Goal: Task Accomplishment & Management: Manage account settings

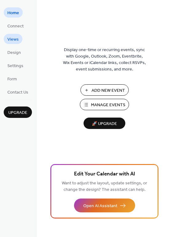
click at [13, 41] on span "Views" at bounding box center [12, 39] width 11 height 6
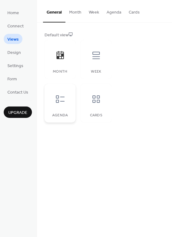
click at [63, 97] on icon at bounding box center [60, 98] width 9 height 7
click at [99, 103] on icon at bounding box center [96, 99] width 10 height 10
click at [61, 102] on icon at bounding box center [60, 99] width 10 height 10
click at [14, 26] on span "Connect" at bounding box center [15, 26] width 16 height 6
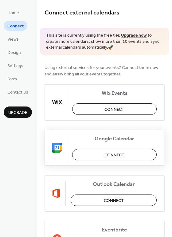
click at [116, 153] on span "Connect" at bounding box center [115, 155] width 20 height 6
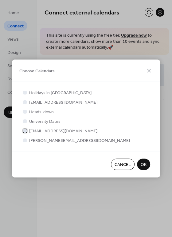
click at [25, 131] on div at bounding box center [25, 131] width 4 height 4
click at [143, 163] on span "OK" at bounding box center [144, 165] width 6 height 6
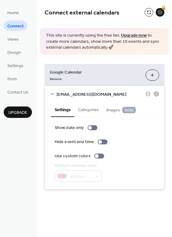
click at [89, 113] on button "Categories" at bounding box center [88, 109] width 28 height 14
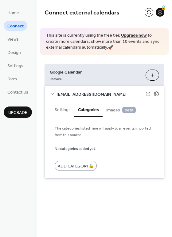
click at [117, 111] on span "Images beta" at bounding box center [122, 110] width 30 height 7
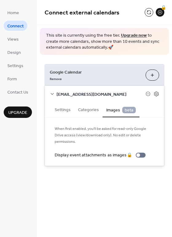
click at [67, 109] on button "Settings" at bounding box center [62, 109] width 23 height 14
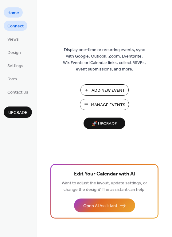
click at [15, 30] on span "Connect" at bounding box center [15, 26] width 16 height 6
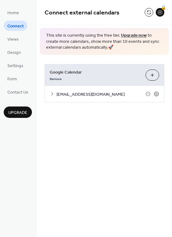
click at [53, 93] on icon at bounding box center [52, 93] width 5 height 5
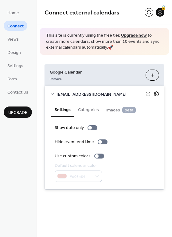
click at [156, 91] on icon at bounding box center [157, 94] width 6 height 6
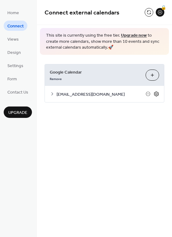
click at [156, 91] on icon at bounding box center [157, 94] width 6 height 6
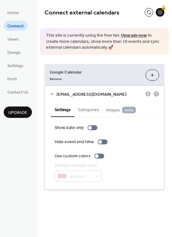
click at [148, 92] on icon at bounding box center [148, 93] width 5 height 5
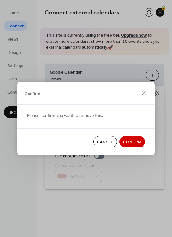
click at [102, 143] on span "Cancel" at bounding box center [105, 142] width 16 height 6
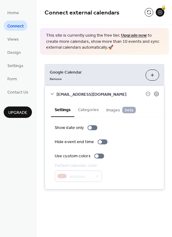
click at [152, 76] on button "Choose Calendars" at bounding box center [153, 75] width 14 height 11
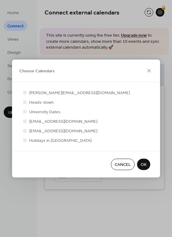
click at [145, 163] on span "OK" at bounding box center [144, 165] width 6 height 6
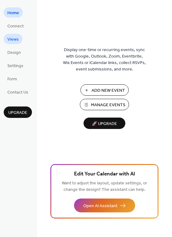
click at [12, 38] on span "Views" at bounding box center [12, 39] width 11 height 6
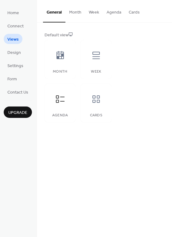
click at [110, 14] on button "Agenda" at bounding box center [114, 11] width 22 height 22
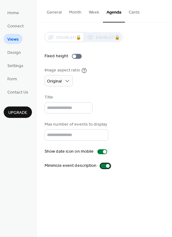
click at [103, 166] on div at bounding box center [106, 165] width 10 height 5
click at [16, 53] on span "Design" at bounding box center [14, 53] width 14 height 6
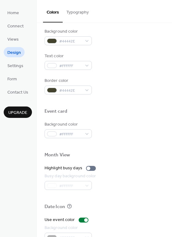
scroll to position [263, 0]
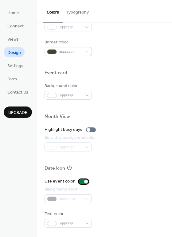
click at [82, 181] on div at bounding box center [84, 181] width 10 height 5
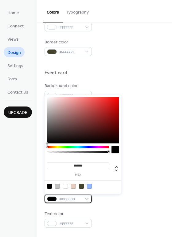
click at [86, 199] on div "#000000" at bounding box center [68, 198] width 47 height 9
click at [97, 198] on div "Background color #000000" at bounding box center [105, 194] width 120 height 17
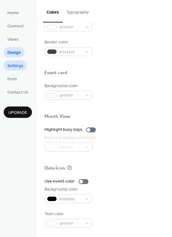
click at [18, 68] on span "Settings" at bounding box center [15, 66] width 16 height 6
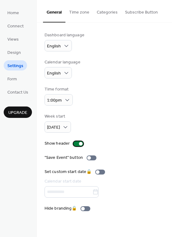
click at [75, 145] on div at bounding box center [79, 143] width 10 height 5
click at [106, 14] on button "Categories" at bounding box center [107, 11] width 28 height 22
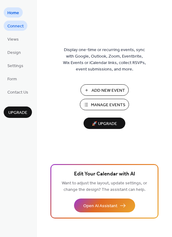
click at [13, 26] on span "Connect" at bounding box center [15, 26] width 16 height 6
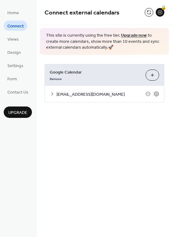
click at [153, 74] on button "Choose Calendars" at bounding box center [153, 75] width 14 height 11
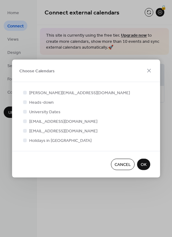
click at [144, 163] on span "OK" at bounding box center [144, 165] width 6 height 6
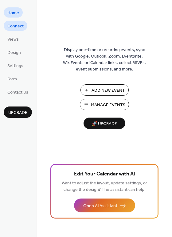
click at [14, 26] on span "Connect" at bounding box center [15, 26] width 16 height 6
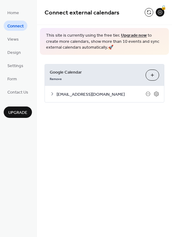
click at [152, 73] on button "Choose Calendars" at bounding box center [153, 75] width 14 height 11
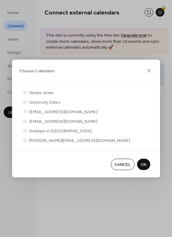
click at [145, 163] on span "OK" at bounding box center [144, 165] width 6 height 6
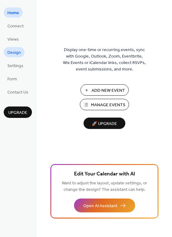
click at [4, 53] on link "Design" at bounding box center [14, 52] width 21 height 10
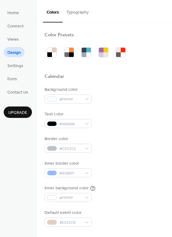
click at [80, 13] on button "Typography" at bounding box center [78, 11] width 30 height 22
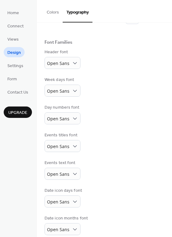
scroll to position [36, 0]
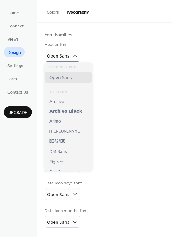
click at [111, 53] on div "Header font Open Sans" at bounding box center [105, 52] width 120 height 20
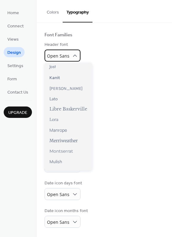
scroll to position [146, 0]
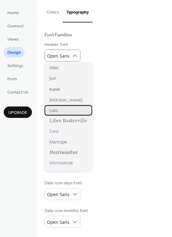
click at [73, 114] on div "Lato" at bounding box center [69, 110] width 48 height 10
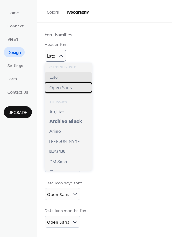
click at [70, 87] on span "Open Sans" at bounding box center [61, 88] width 22 height 6
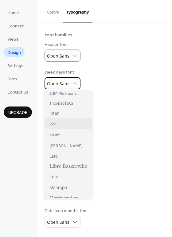
scroll to position [135, 0]
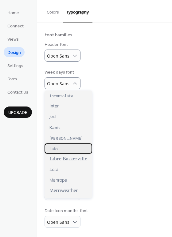
click at [68, 151] on div "Lato" at bounding box center [69, 148] width 48 height 10
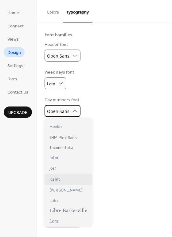
scroll to position [128, 0]
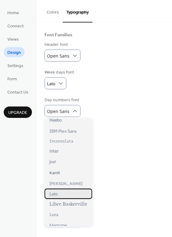
click at [71, 194] on div "Lato" at bounding box center [69, 194] width 48 height 10
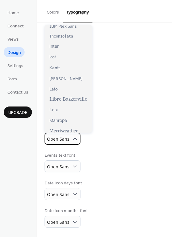
scroll to position [141, 0]
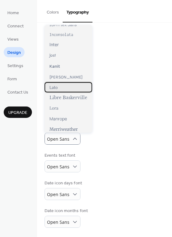
click at [73, 88] on div "Lato" at bounding box center [69, 87] width 48 height 10
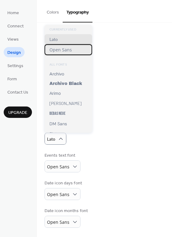
click at [64, 51] on span "Open Sans" at bounding box center [61, 50] width 22 height 6
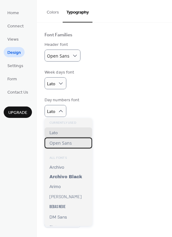
click at [66, 141] on span "Open Sans" at bounding box center [61, 143] width 22 height 6
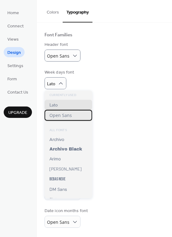
click at [66, 116] on span "Open Sans" at bounding box center [61, 115] width 22 height 6
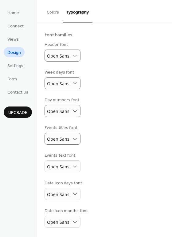
click at [50, 13] on button "Colors" at bounding box center [53, 11] width 20 height 22
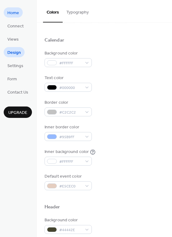
click at [14, 14] on span "Home" at bounding box center [13, 13] width 12 height 6
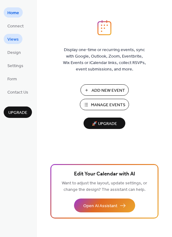
click at [14, 42] on span "Views" at bounding box center [12, 39] width 11 height 6
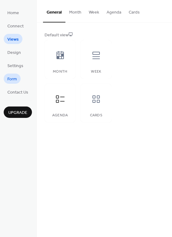
click at [15, 80] on span "Form" at bounding box center [12, 79] width 10 height 6
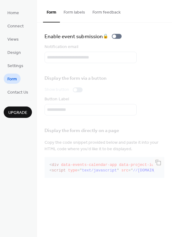
click at [76, 10] on button "Form labels" at bounding box center [74, 11] width 29 height 22
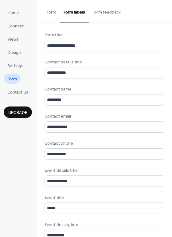
click at [101, 9] on button "Form feedback" at bounding box center [107, 11] width 36 height 22
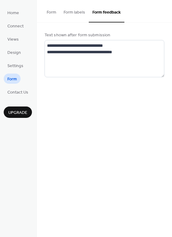
click at [54, 10] on button "Form" at bounding box center [51, 11] width 17 height 22
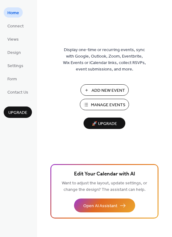
click at [103, 88] on span "Add New Event" at bounding box center [109, 90] width 34 height 6
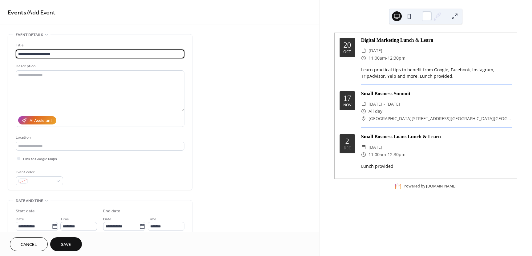
type input "**********"
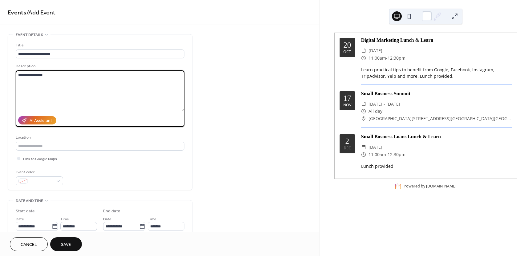
type textarea "**********"
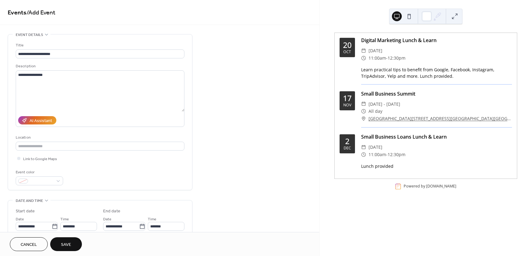
click at [69, 246] on span "Save" at bounding box center [66, 245] width 10 height 6
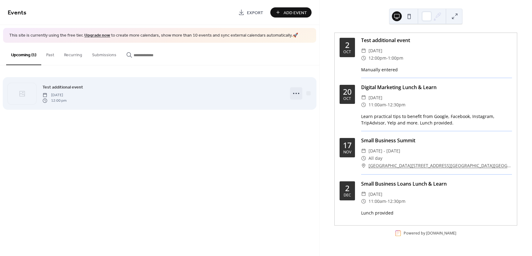
click at [295, 92] on icon at bounding box center [296, 94] width 10 height 10
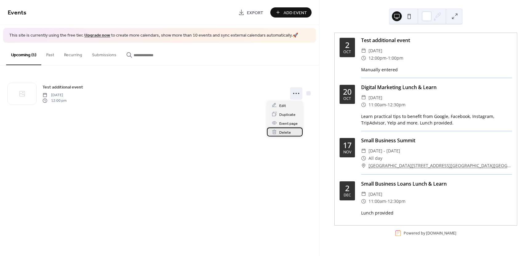
click at [280, 132] on span "Delete" at bounding box center [285, 132] width 12 height 6
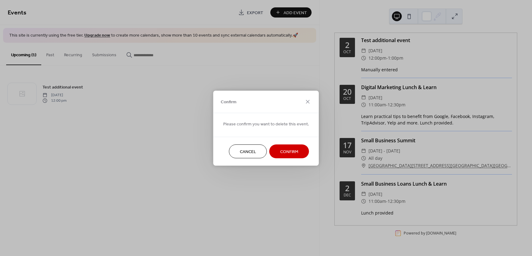
click at [283, 151] on span "Confirm" at bounding box center [289, 152] width 18 height 6
